Goal: Transaction & Acquisition: Purchase product/service

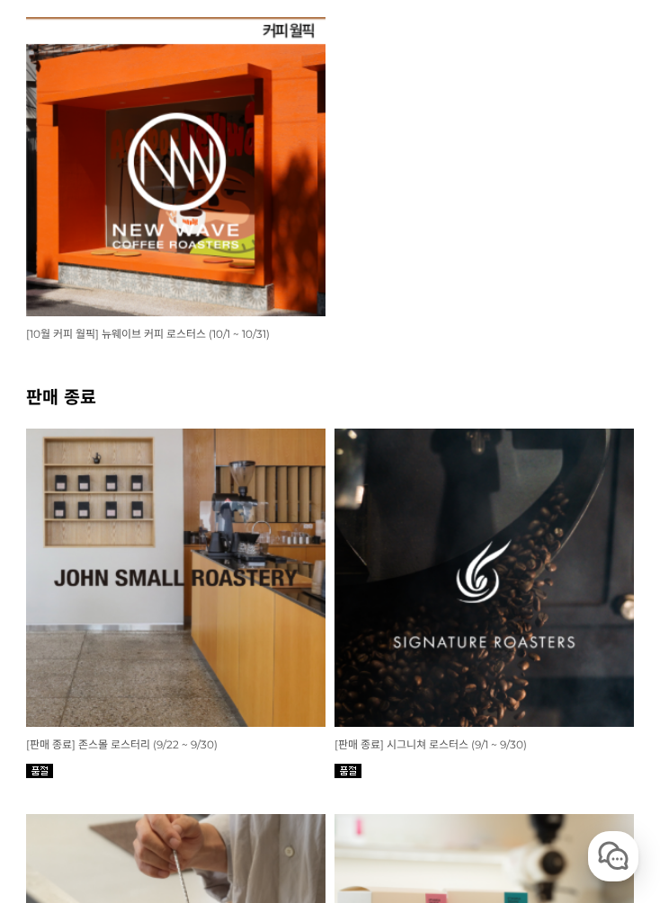
click at [252, 251] on img at bounding box center [175, 166] width 299 height 299
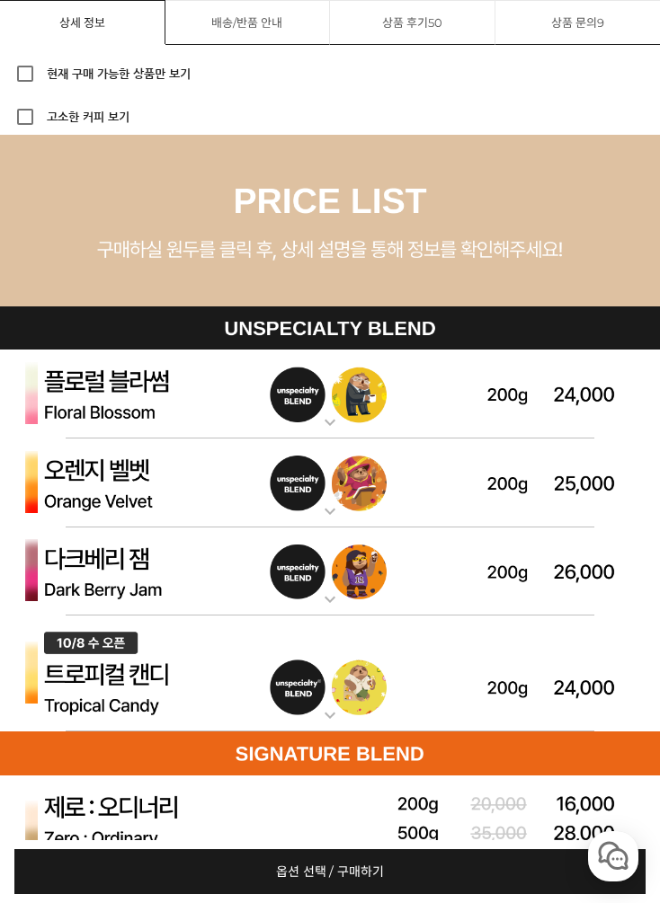
scroll to position [4903, 0]
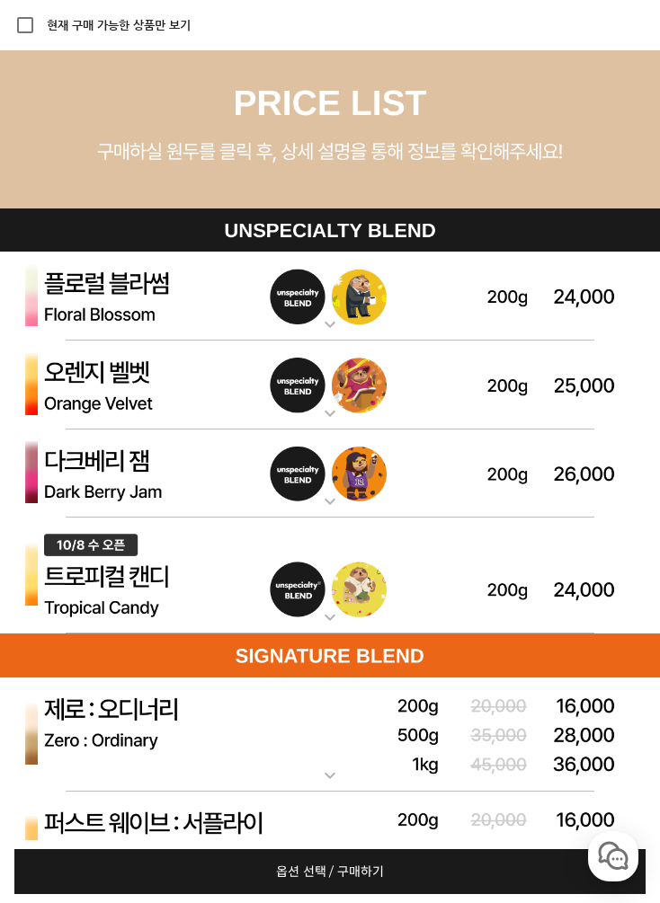
click at [509, 436] on p "다크베리 잼 (언스페셜티 블렌드)" at bounding box center [330, 437] width 660 height 14
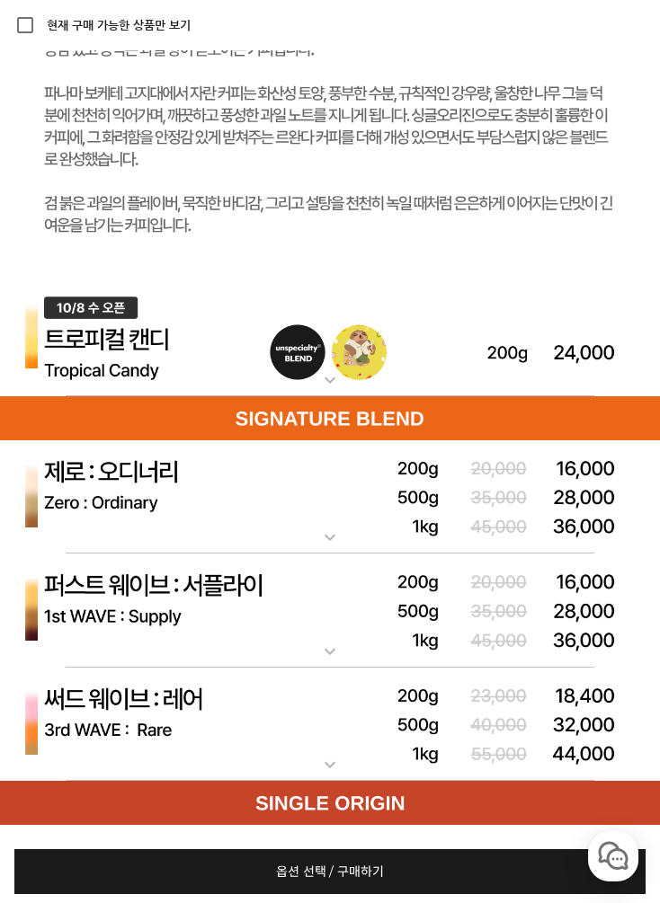
scroll to position [6115, 0]
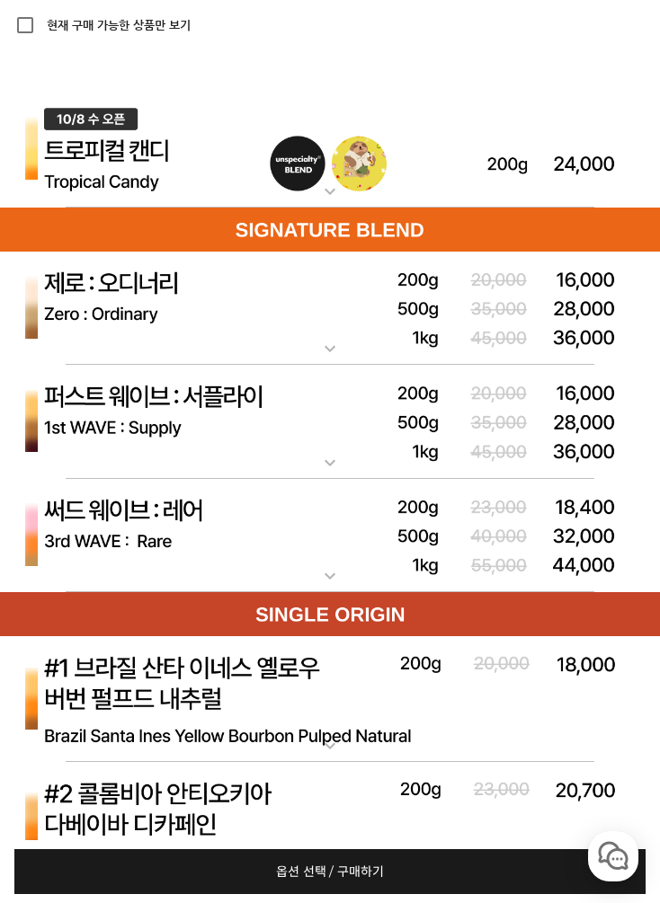
click at [511, 284] on img at bounding box center [330, 309] width 660 height 115
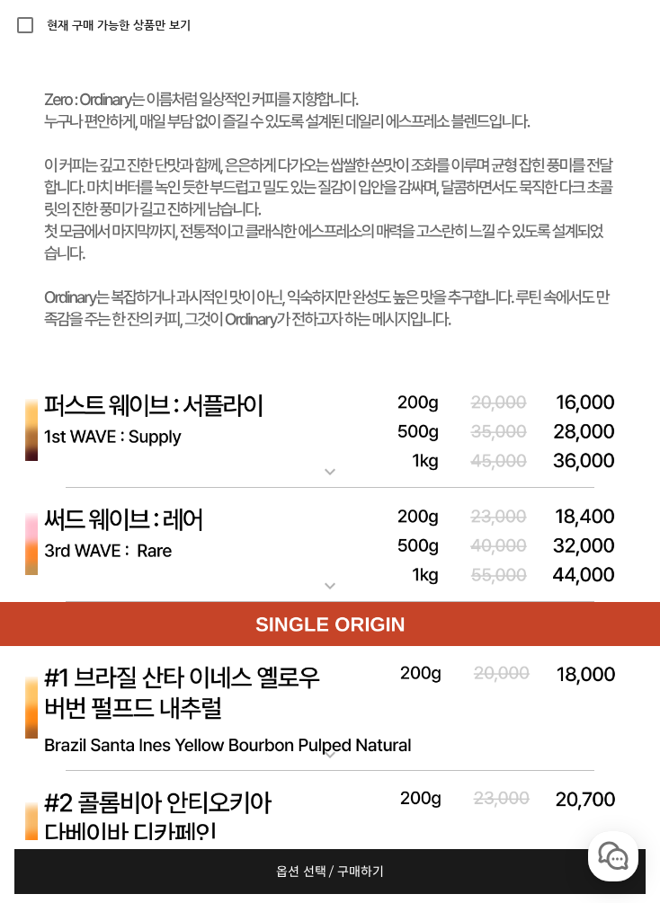
scroll to position [7025, 0]
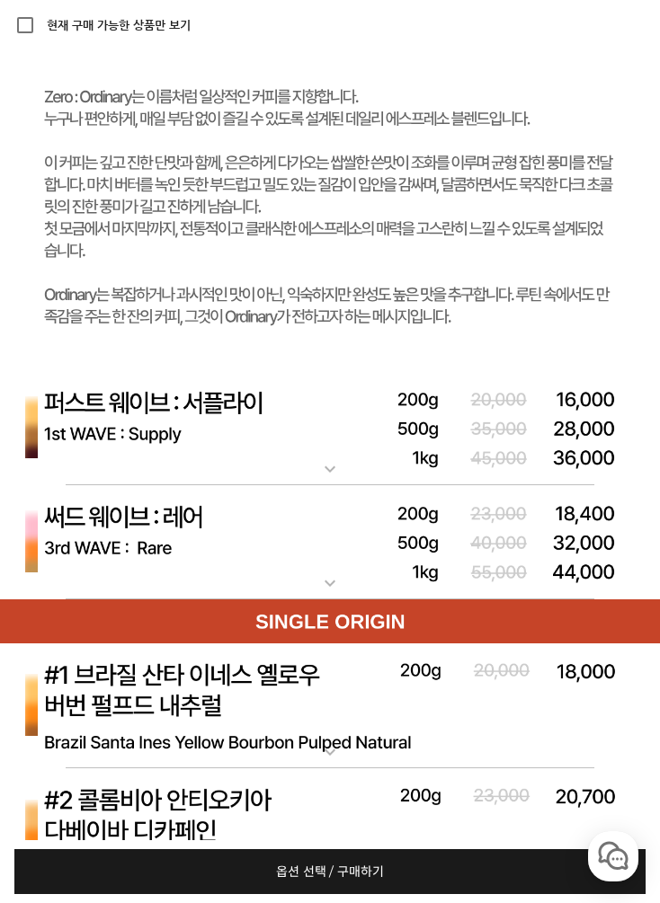
click at [135, 423] on img at bounding box center [330, 428] width 660 height 115
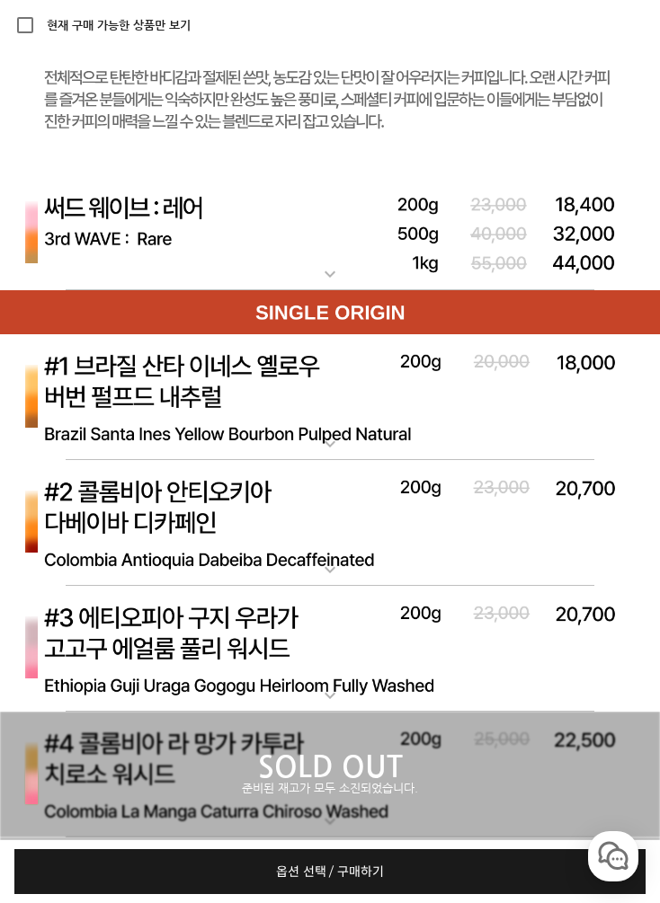
scroll to position [8208, 0]
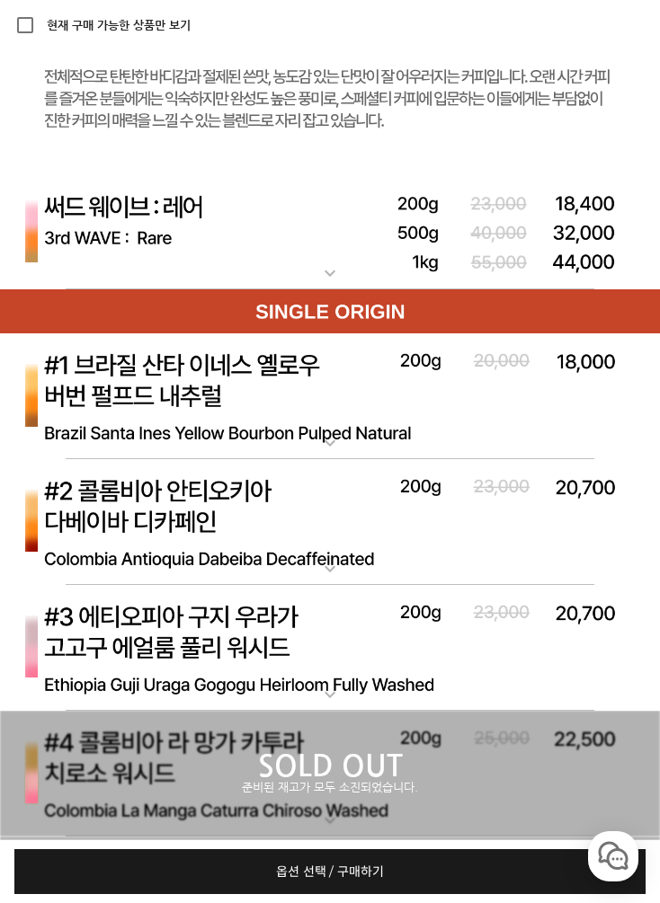
click at [88, 377] on img at bounding box center [330, 396] width 660 height 127
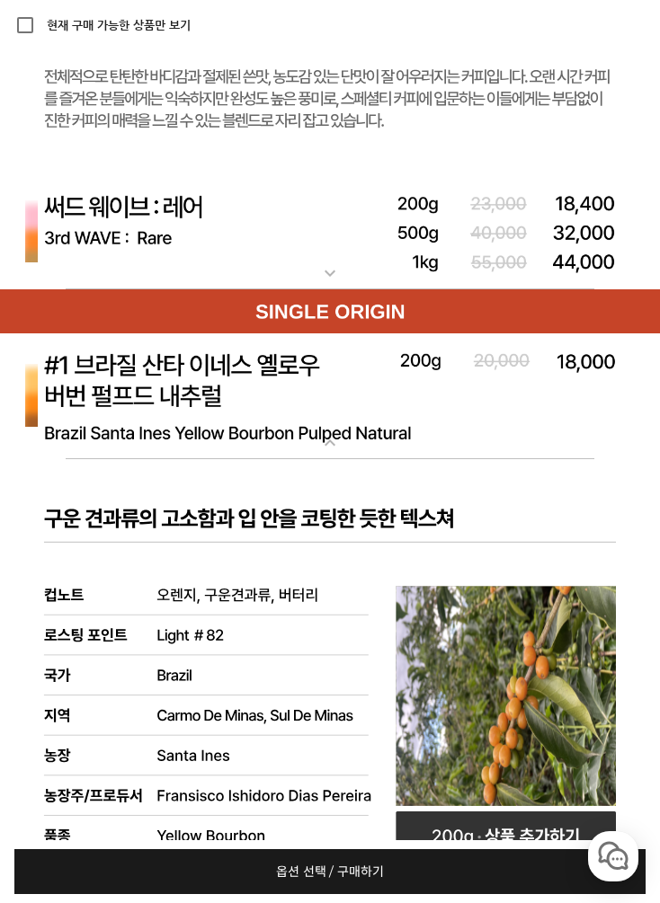
click at [94, 371] on img at bounding box center [330, 396] width 660 height 127
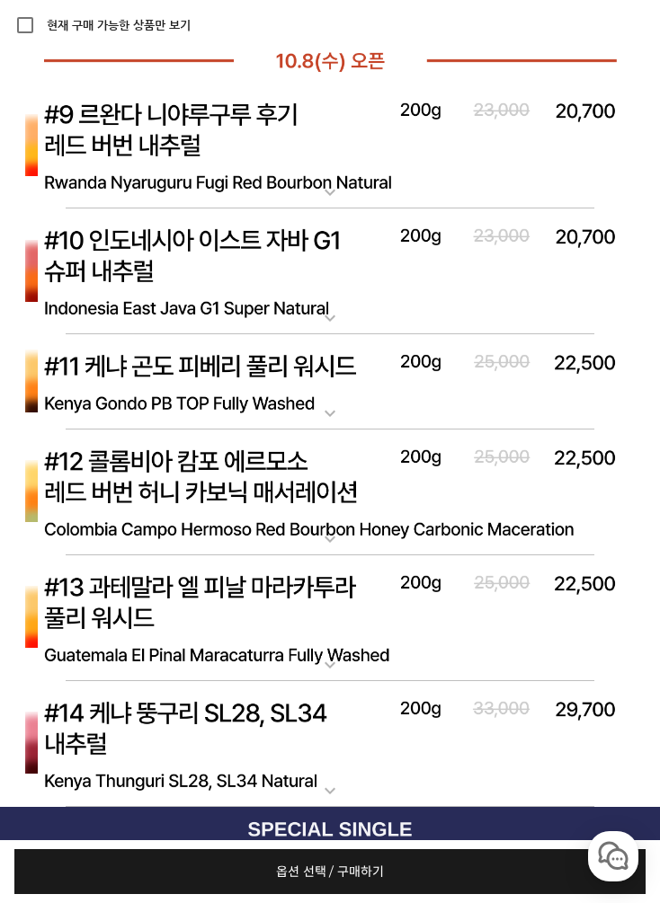
scroll to position [9510, 0]
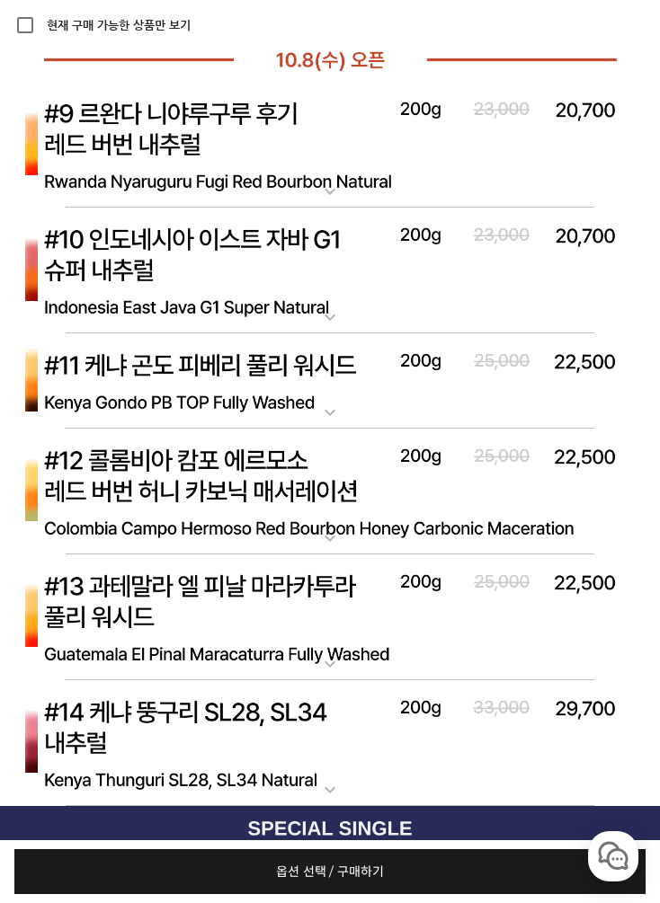
click at [89, 368] on img at bounding box center [330, 381] width 660 height 96
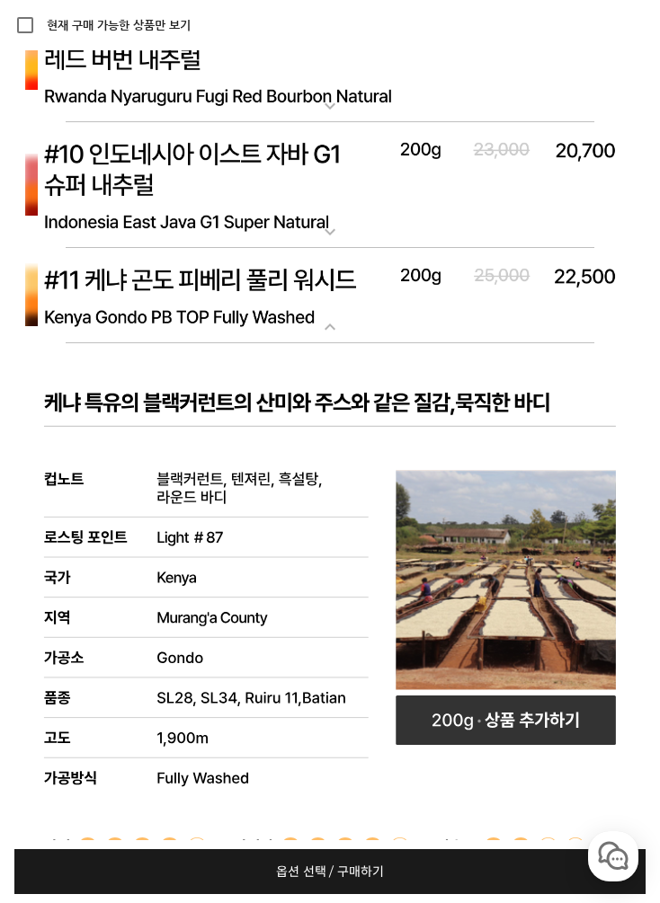
scroll to position [9594, 0]
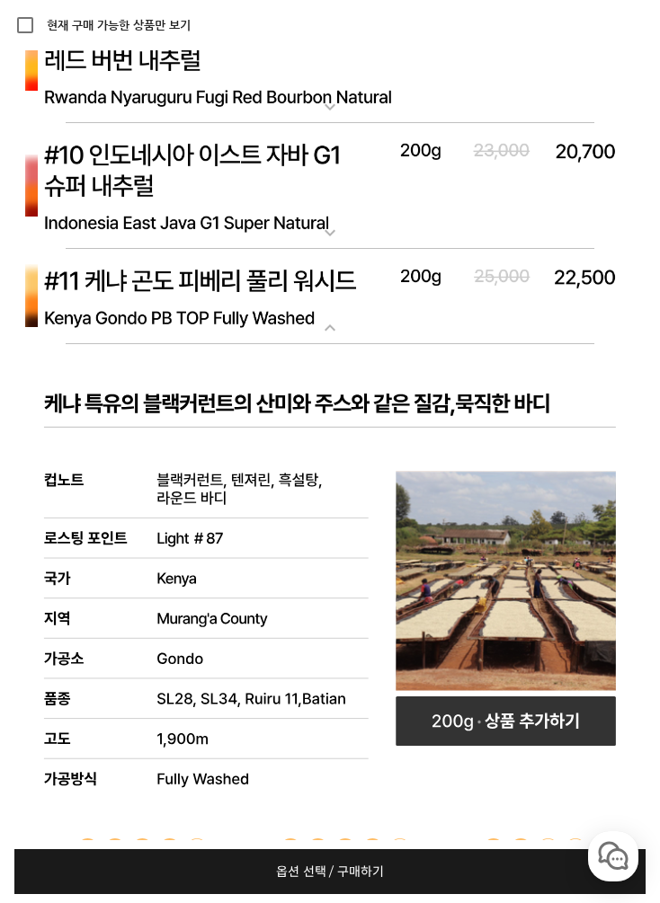
click at [119, 289] on img at bounding box center [330, 297] width 660 height 96
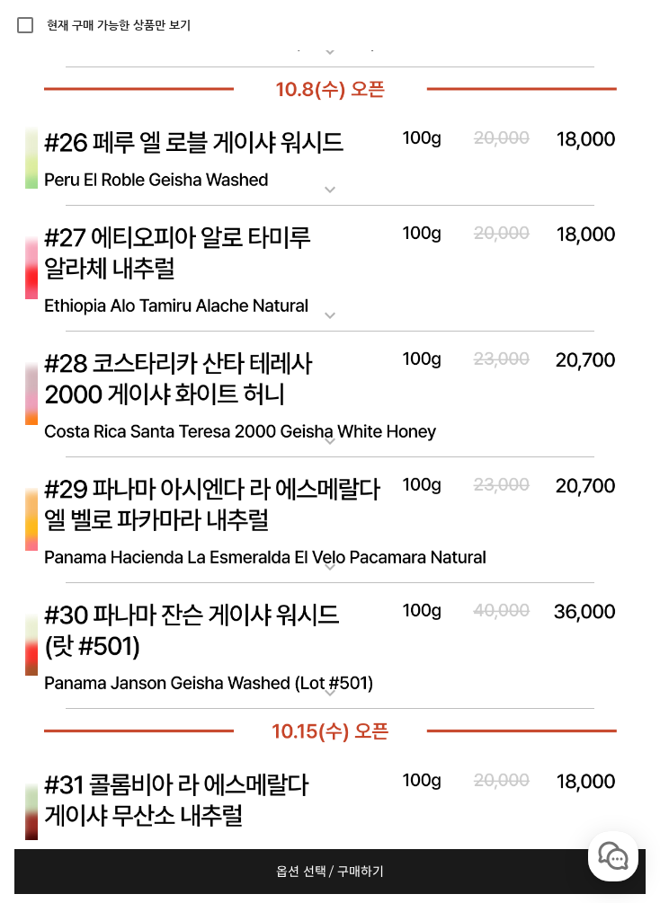
scroll to position [10953, 0]
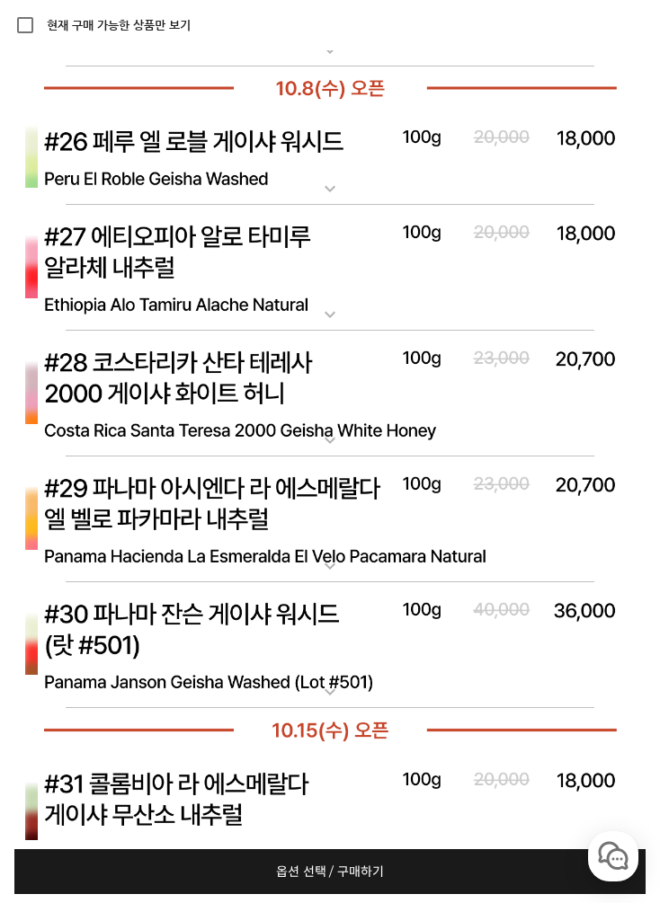
click at [560, 822] on img at bounding box center [330, 815] width 660 height 127
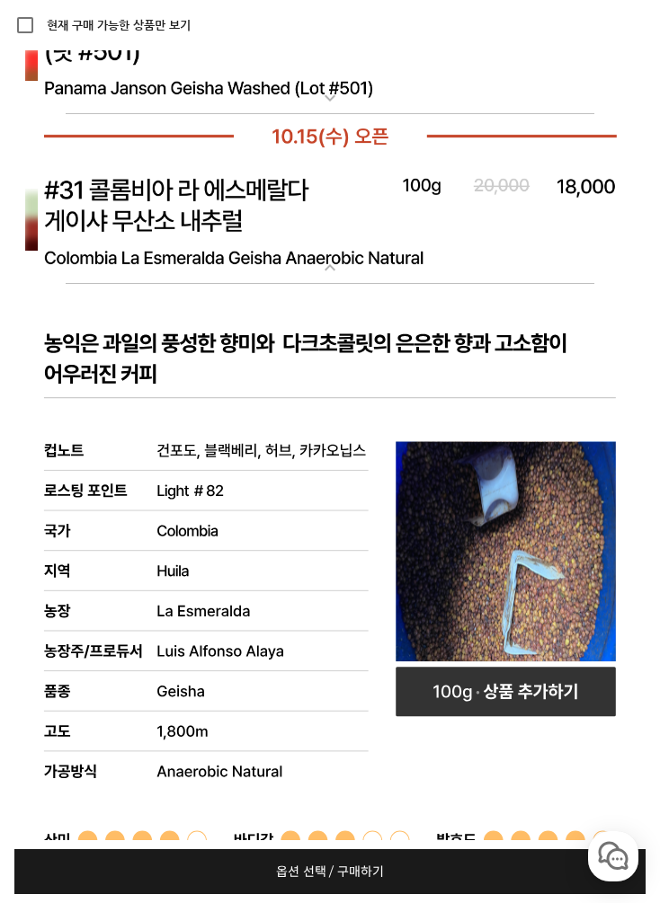
scroll to position [11528, 0]
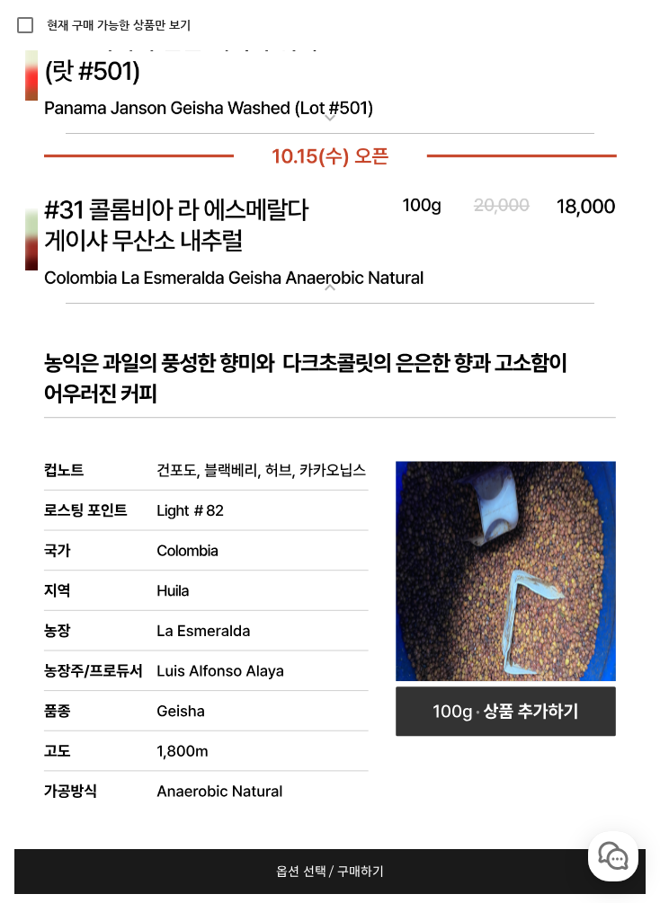
click at [99, 240] on img at bounding box center [330, 241] width 660 height 127
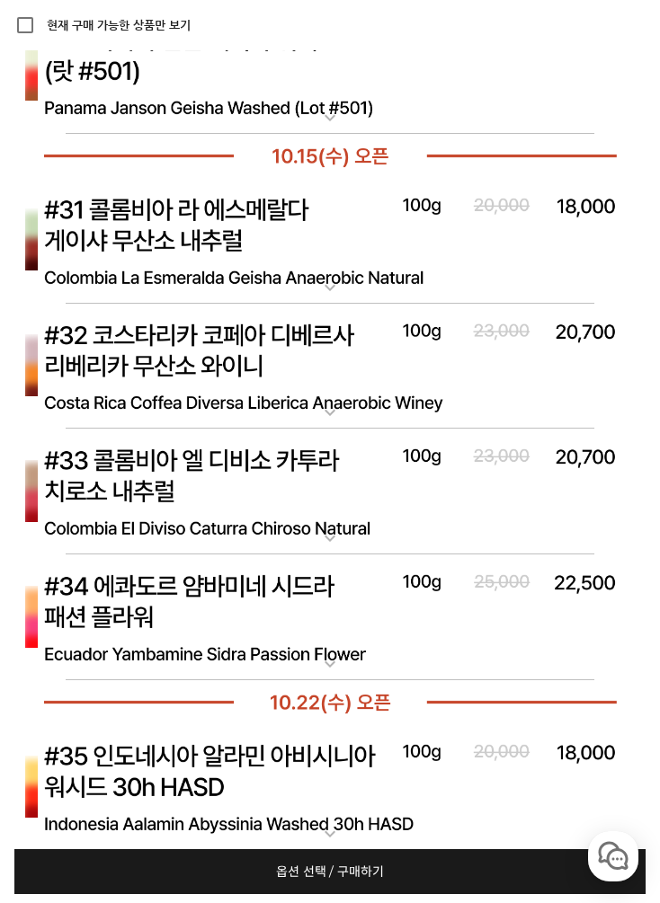
click at [115, 105] on img at bounding box center [330, 71] width 660 height 127
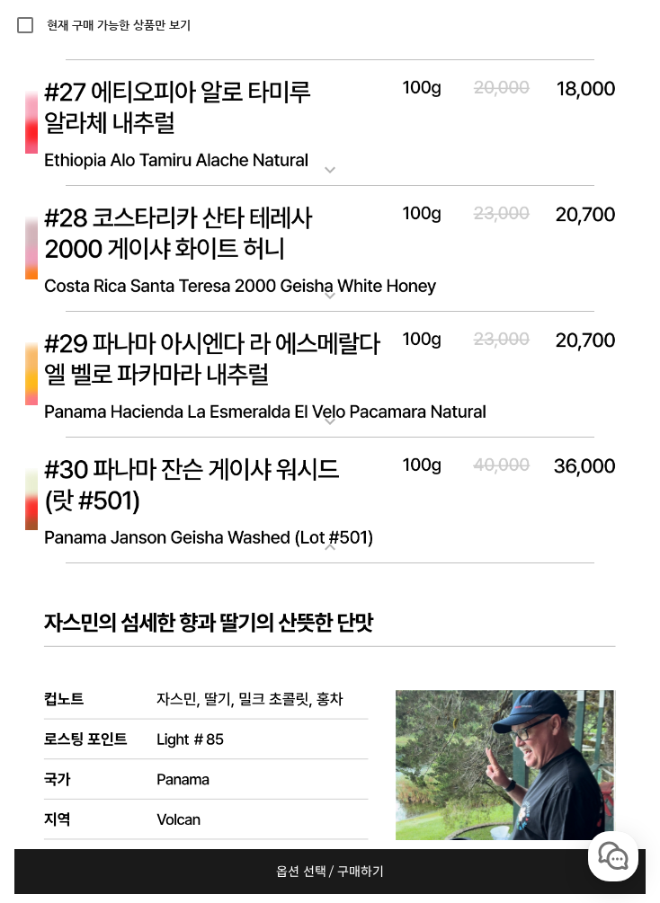
scroll to position [11055, 0]
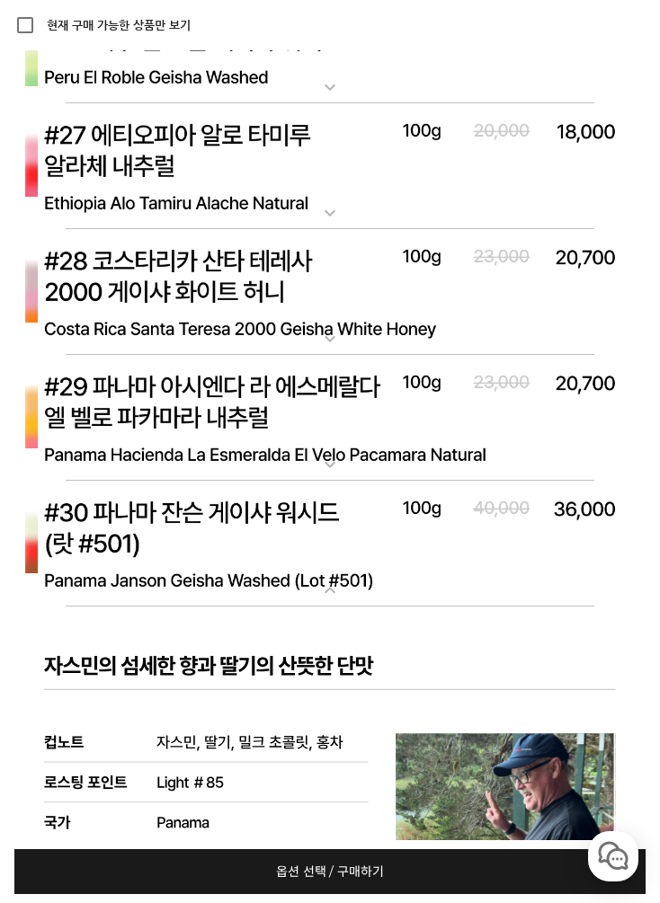
click at [54, 412] on img at bounding box center [330, 418] width 660 height 127
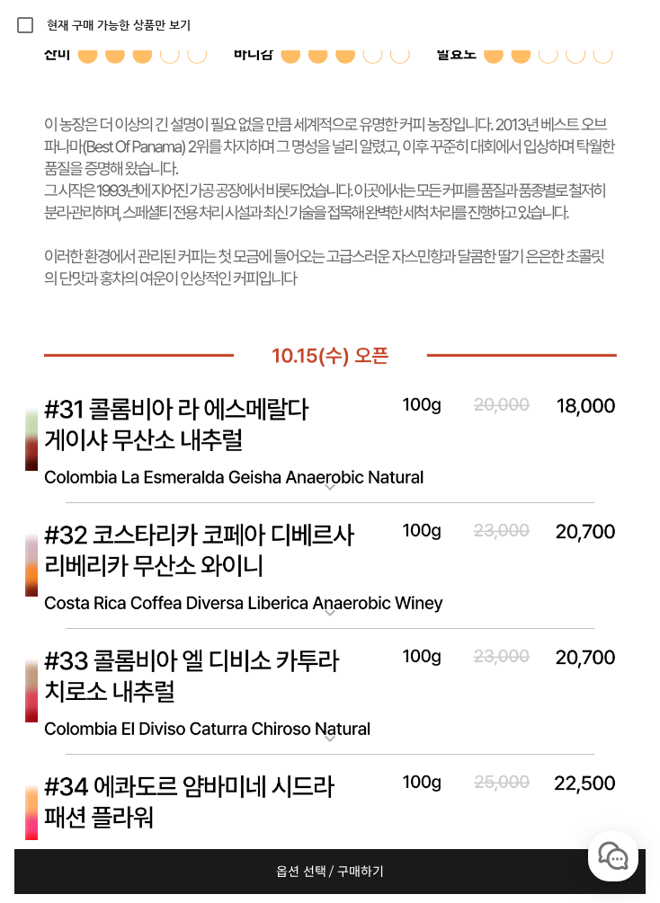
scroll to position [13077, 0]
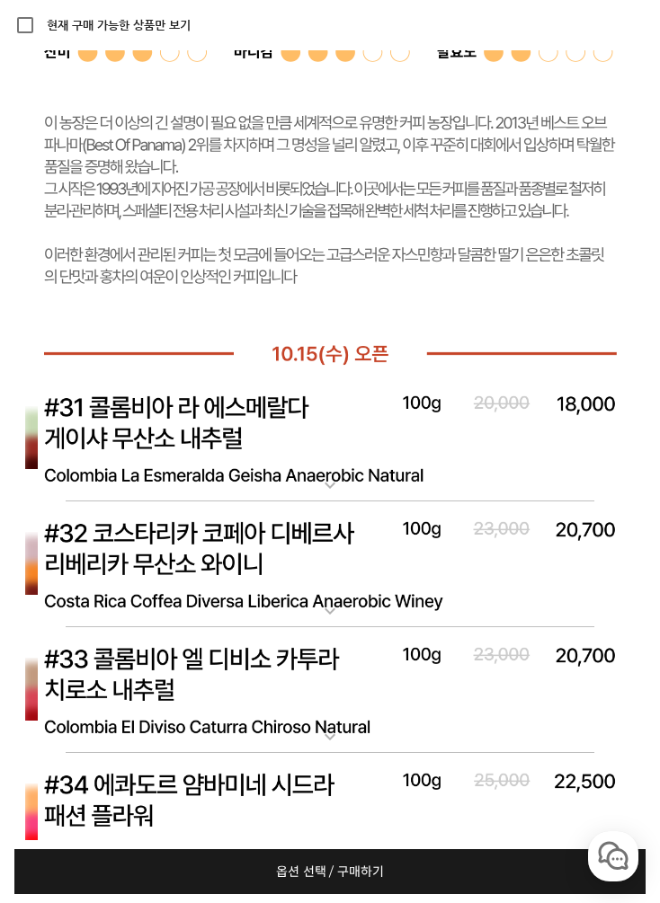
click at [120, 454] on img at bounding box center [330, 439] width 660 height 127
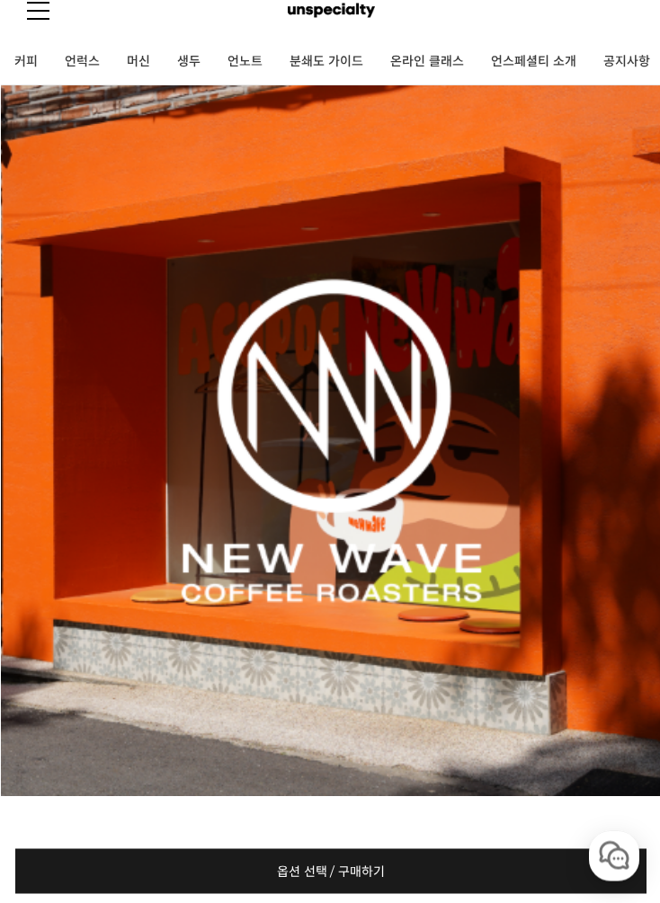
scroll to position [19, 0]
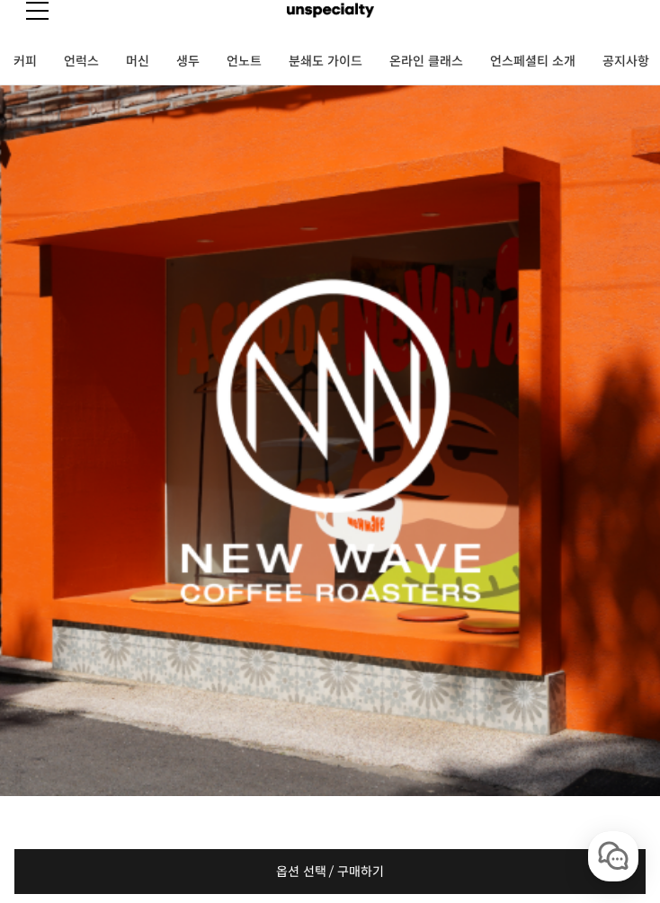
click at [149, 64] on link "머신" at bounding box center [137, 62] width 50 height 45
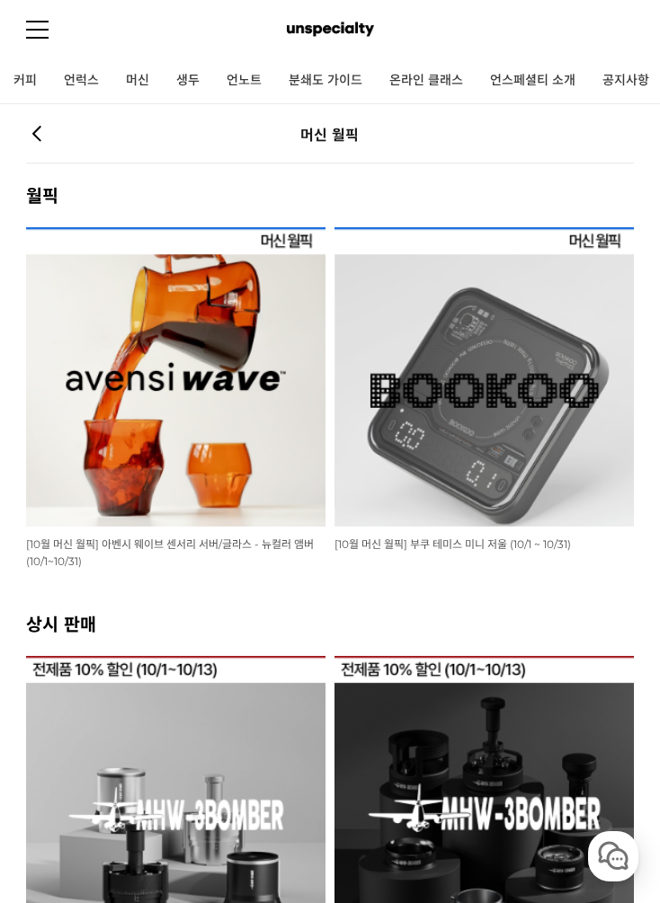
click at [288, 407] on img at bounding box center [175, 376] width 299 height 299
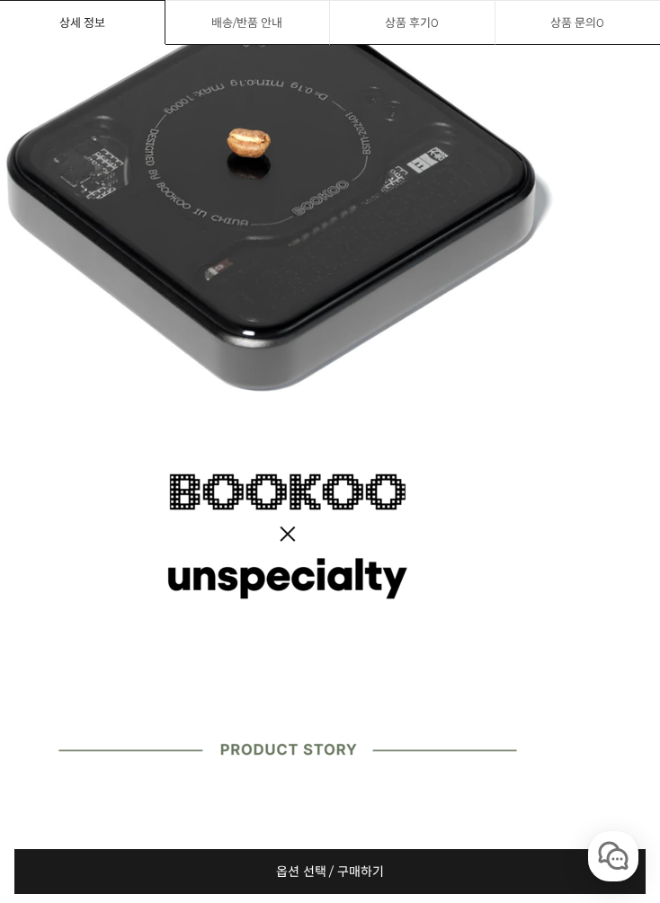
scroll to position [1502, 0]
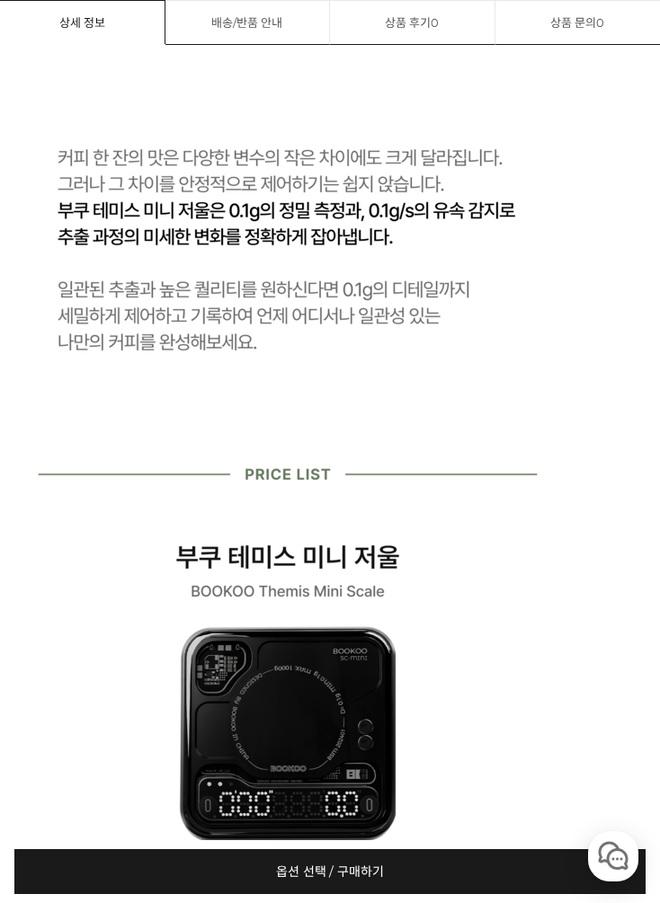
scroll to position [10696, 0]
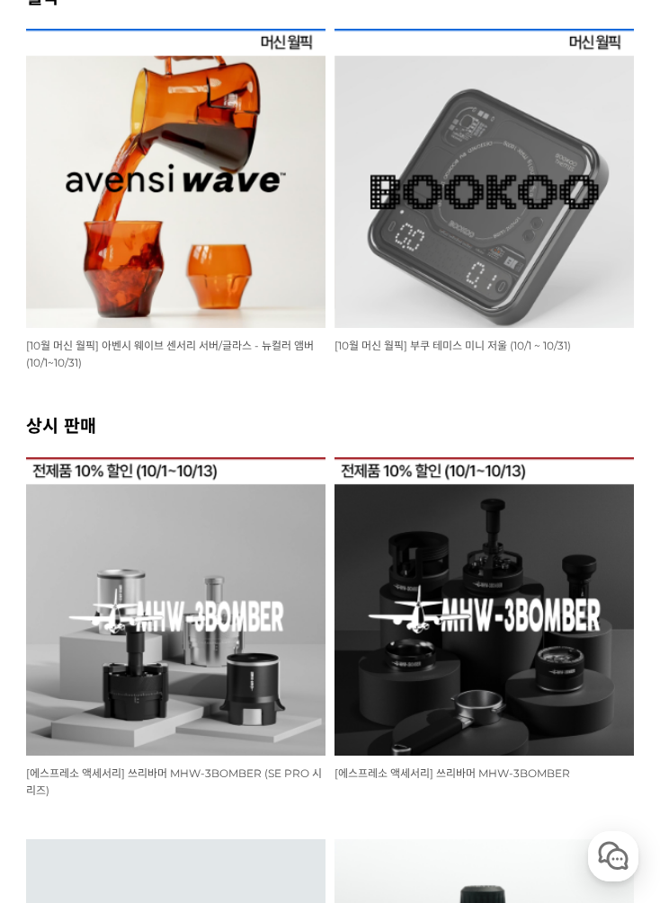
click at [263, 309] on img at bounding box center [175, 178] width 299 height 299
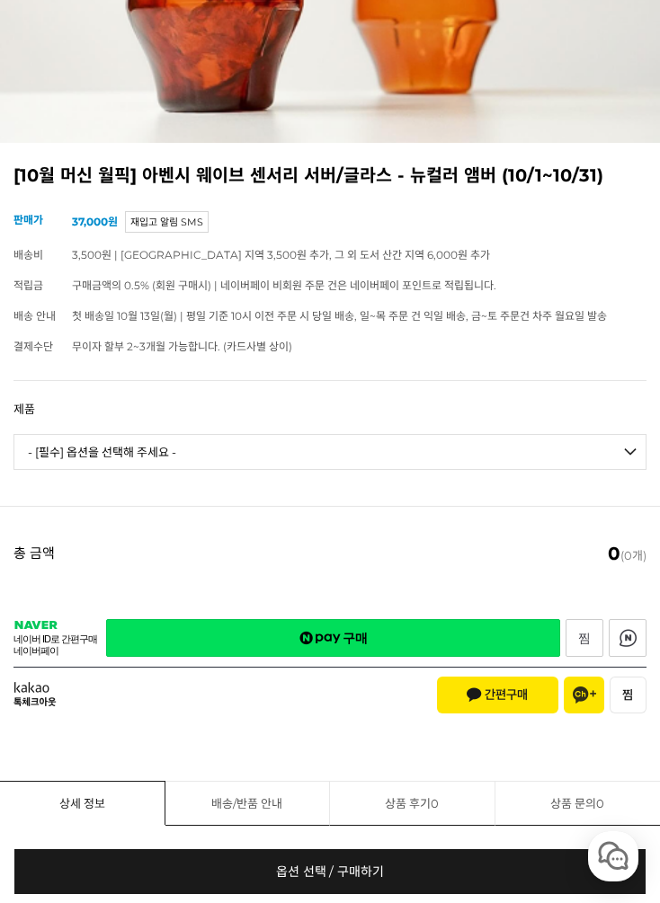
scroll to position [730, 0]
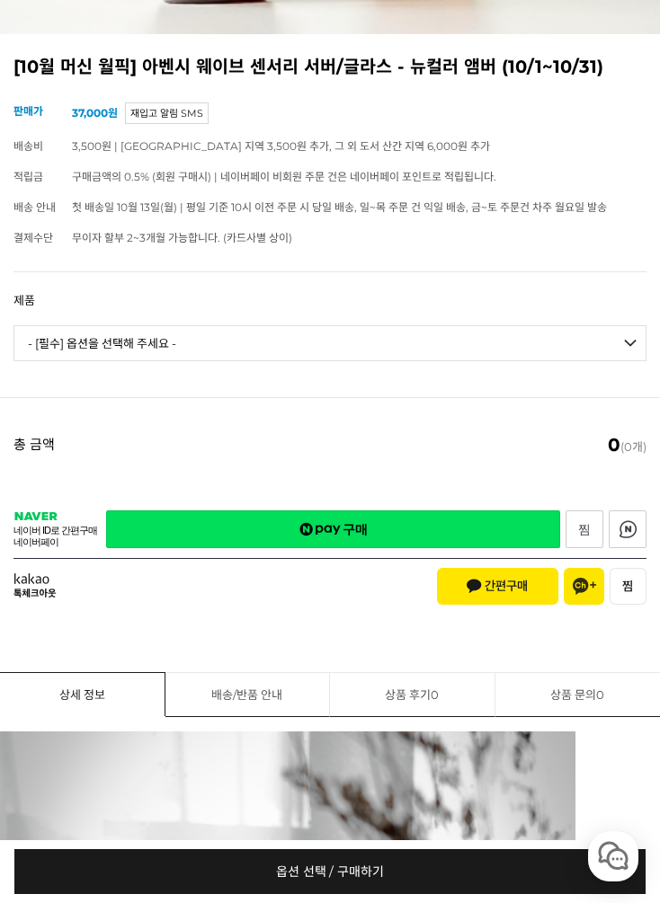
click at [456, 317] on td "- [필수] 옵션을 선택해 주세요 - ------------------- 웨이브 앰버 3종 세트 [품절] 사이클론 센서리 서버 앰버 알토 글라…" at bounding box center [329, 351] width 633 height 75
click at [453, 355] on select "- [필수] 옵션을 선택해 주세요 - ------------------- 웨이브 앰버 3종 세트 [품절] 사이클론 센서리 서버 앰버 알토 글라…" at bounding box center [329, 343] width 633 height 36
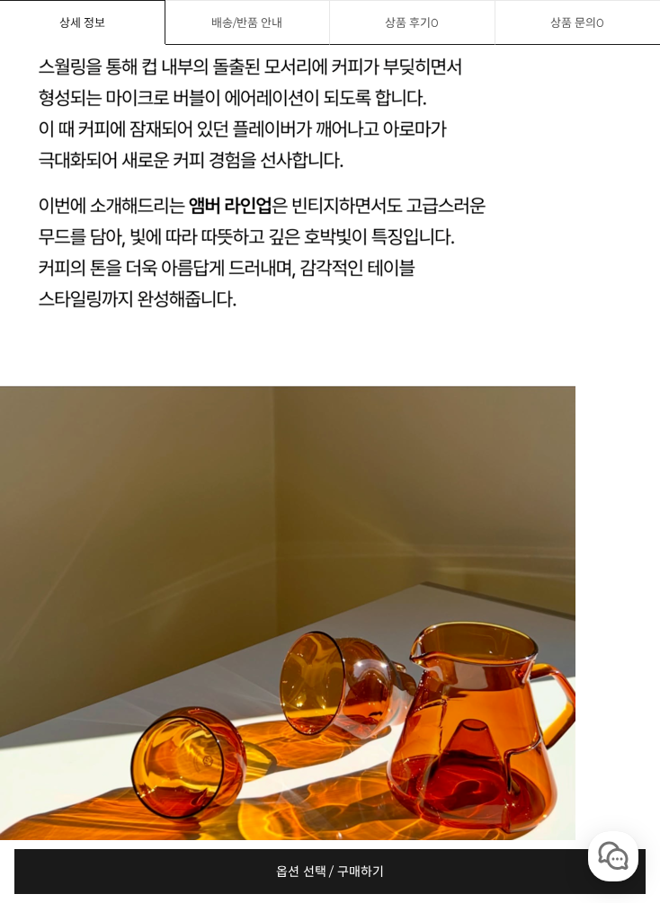
scroll to position [2413, 0]
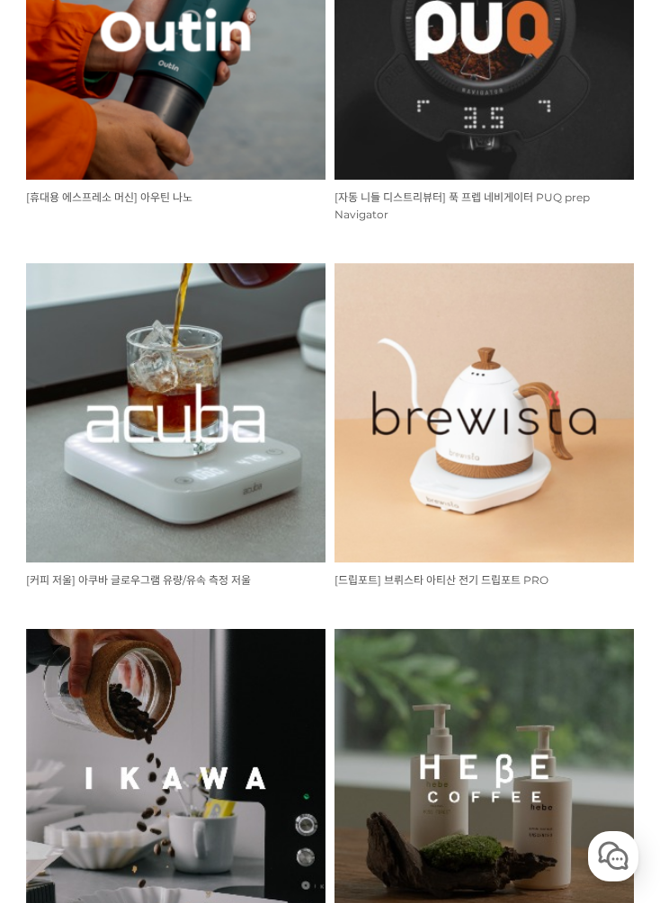
scroll to position [1908, 0]
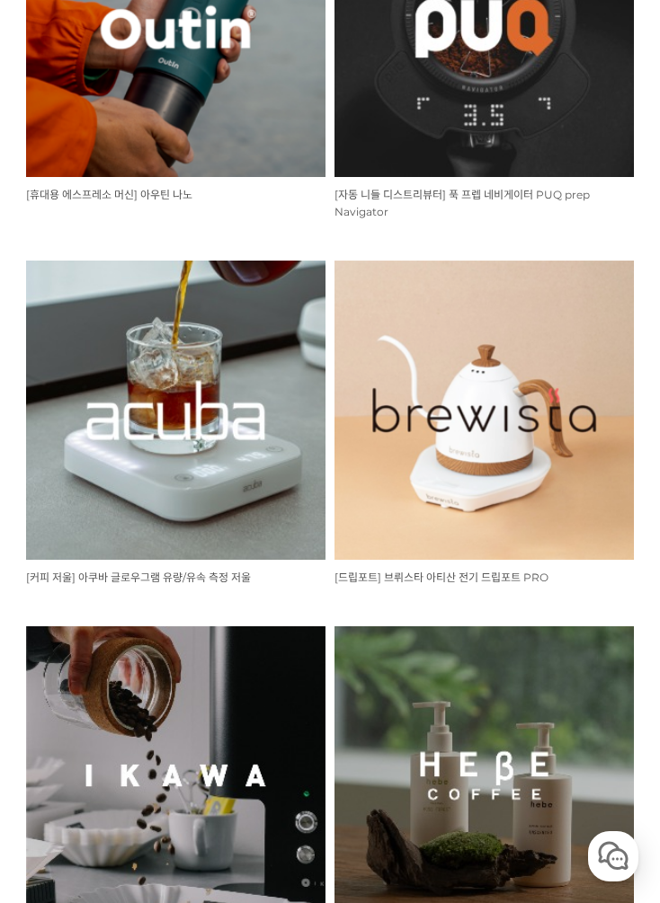
click at [425, 317] on img at bounding box center [483, 410] width 299 height 299
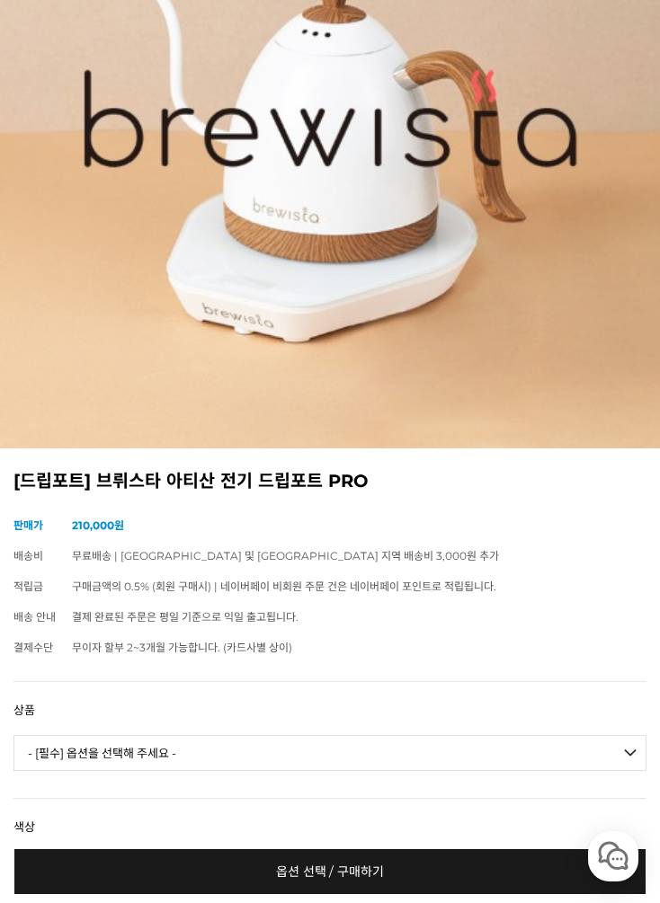
scroll to position [278, 0]
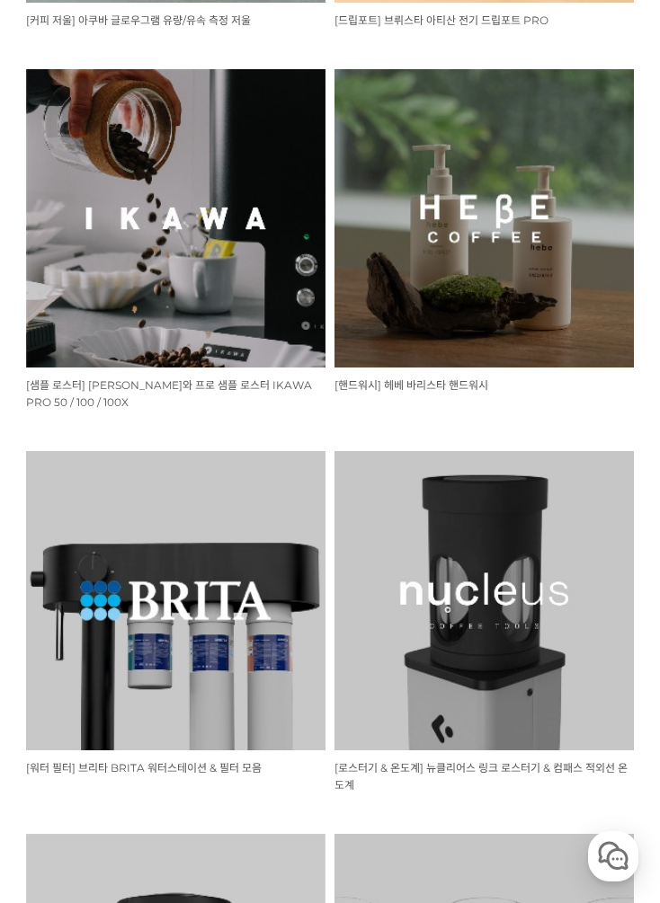
scroll to position [2634, 0]
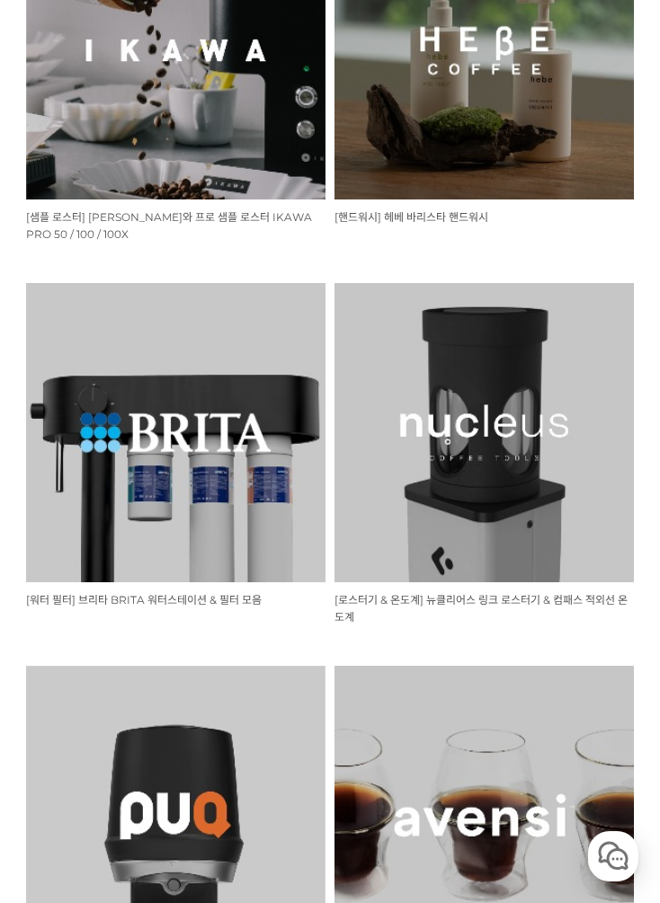
click at [260, 427] on img at bounding box center [175, 432] width 299 height 299
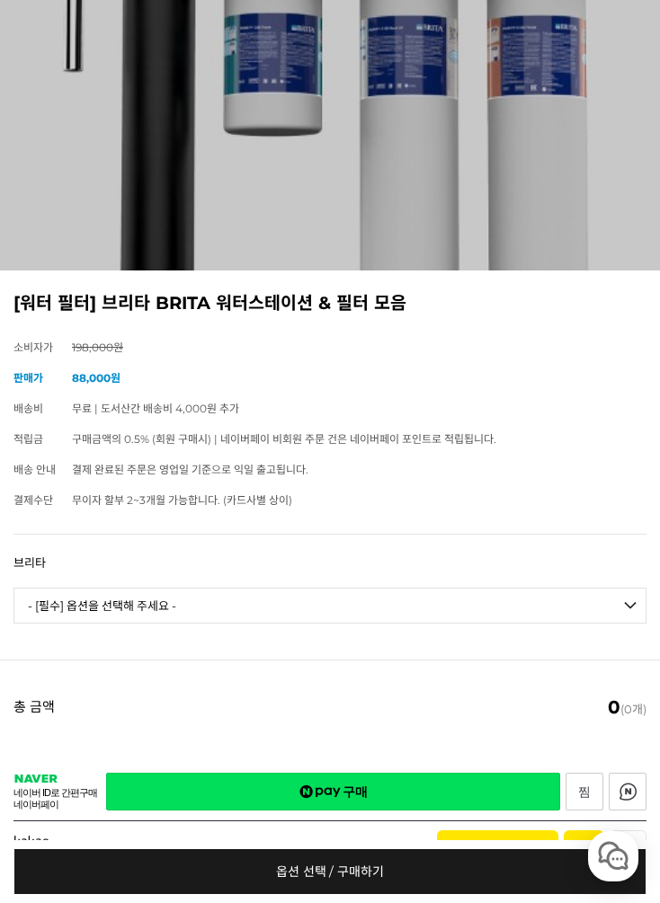
scroll to position [507, 0]
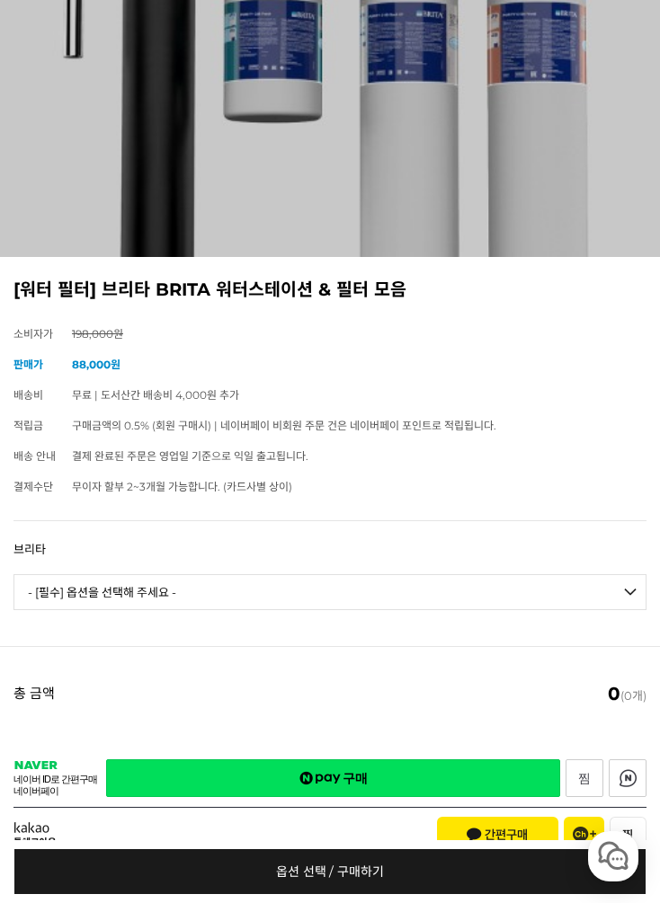
click at [363, 574] on select "- [필수] 옵션을 선택해 주세요 - ------------------- 카본 필터 C50 수소 필터 C150 나트륨 필터 C150 필터 헤드…" at bounding box center [329, 592] width 633 height 36
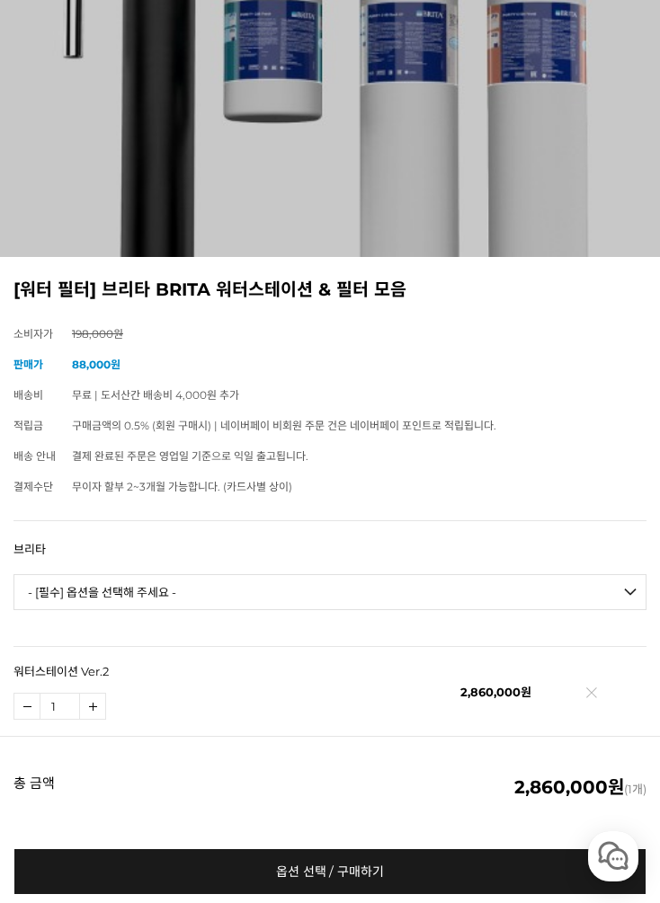
click at [442, 411] on td "구매금액의 0.5% (회원 구매시) | 네이버페이 비회원 주문 건은 네이버페이 포인트로 적립됩니다." at bounding box center [359, 426] width 574 height 31
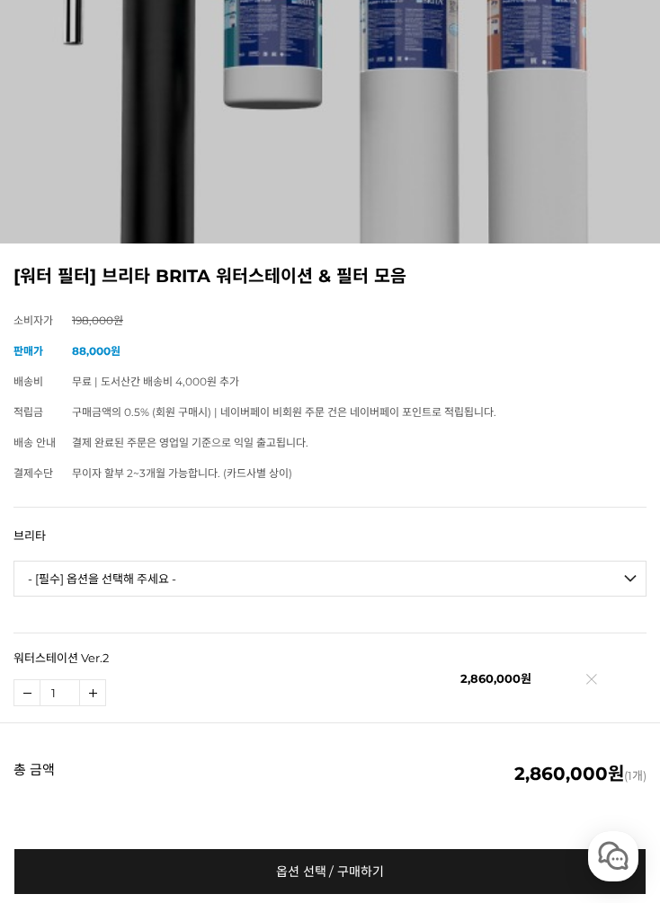
scroll to position [536, 0]
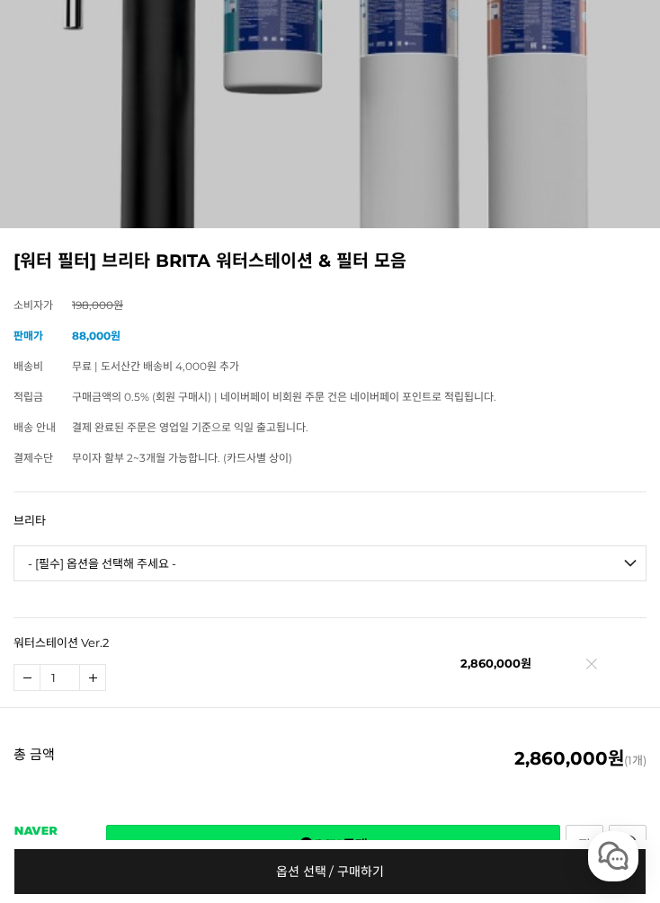
click at [527, 570] on select "- [필수] 옵션을 선택해 주세요 - ------------------- 카본 필터 C50 수소 필터 C150 나트륨 필터 C150 필터 헤드…" at bounding box center [329, 564] width 633 height 36
select select "*"
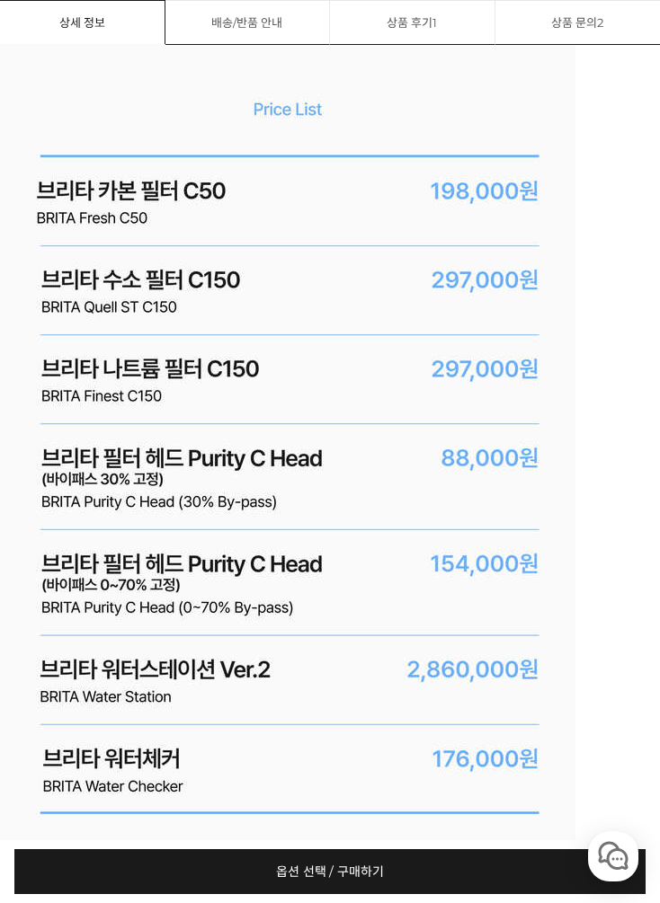
scroll to position [4217, 0]
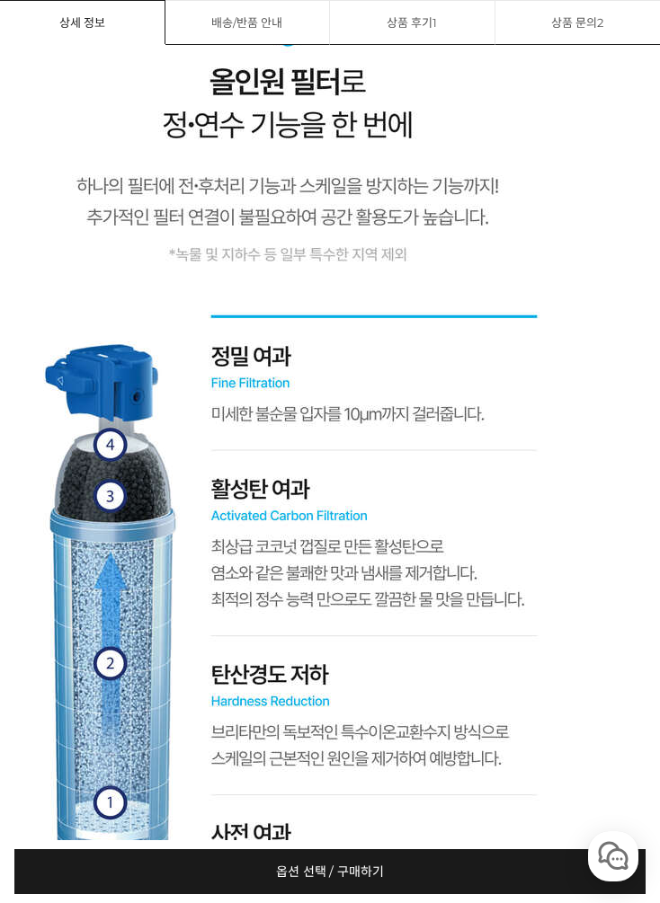
scroll to position [9976, 0]
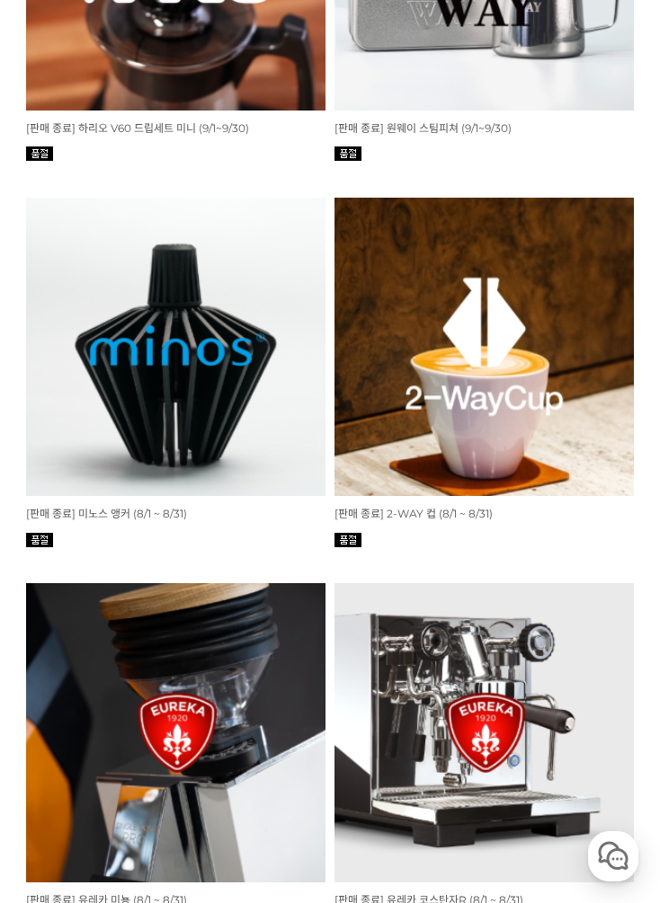
scroll to position [4709, 0]
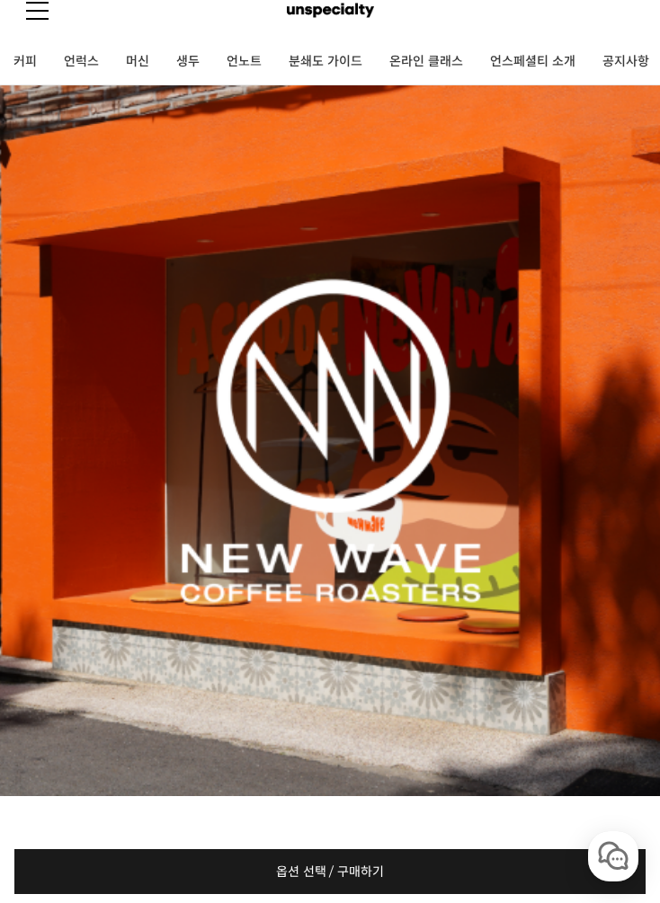
click at [35, 18] on link at bounding box center [37, 10] width 22 height 58
